Goal: Go to known website: Access a specific website the user already knows

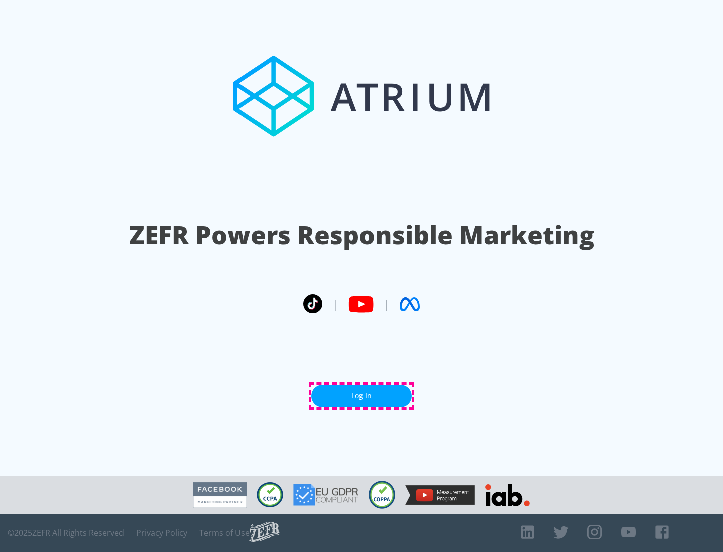
click at [361, 396] on link "Log In" at bounding box center [361, 396] width 100 height 23
